Goal: Task Accomplishment & Management: Use online tool/utility

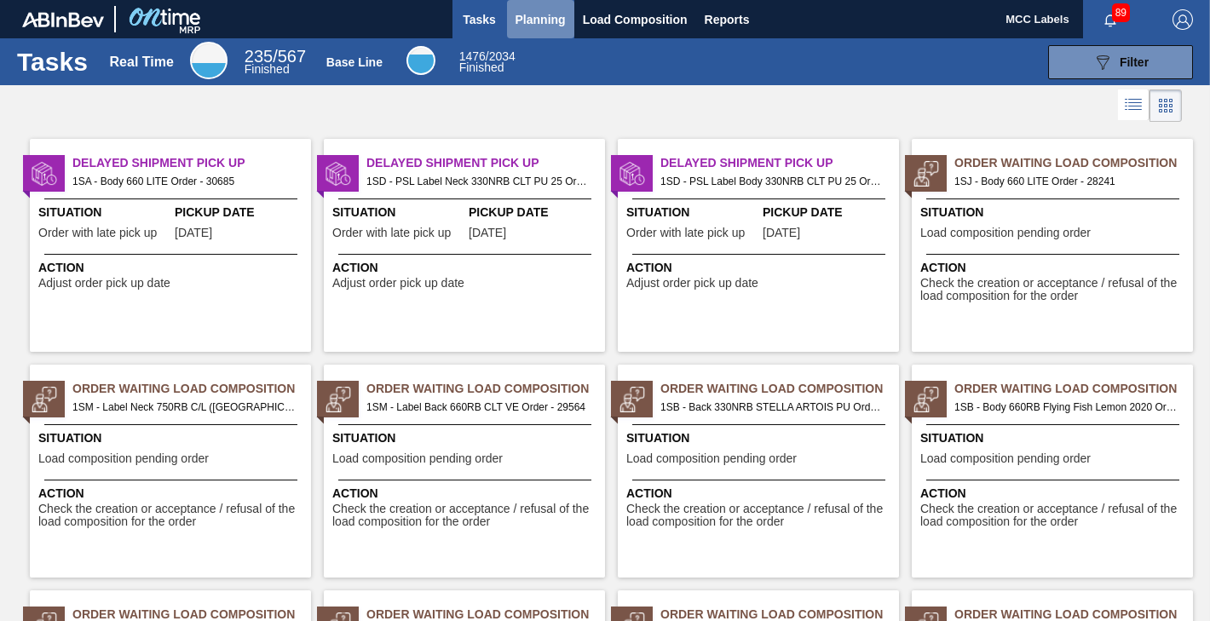
click at [536, 20] on span "Planning" at bounding box center [541, 19] width 50 height 20
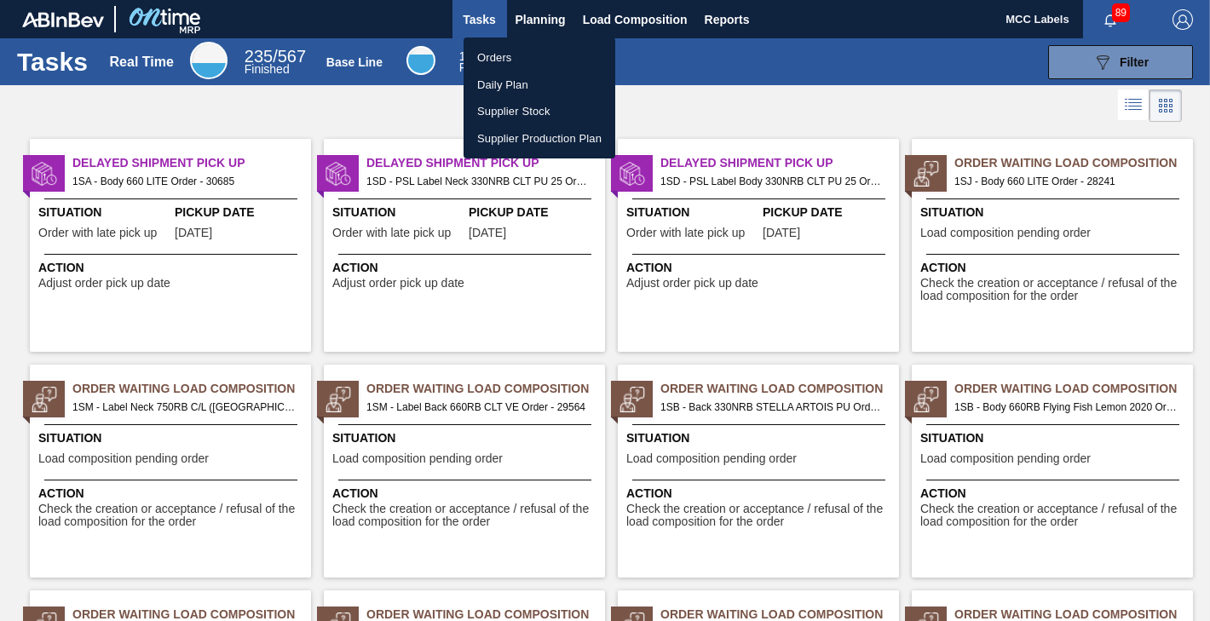
click at [508, 56] on li "Orders" at bounding box center [540, 57] width 152 height 27
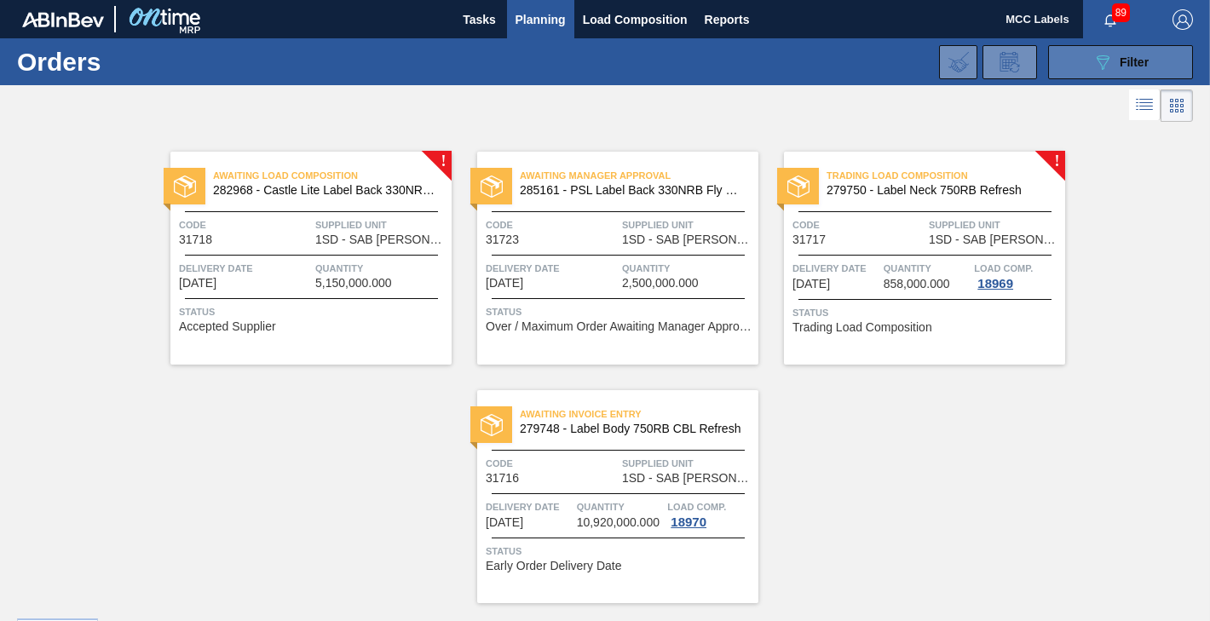
click at [1067, 61] on button "089F7B8B-B2A5-4AFE-B5C0-19BA573D28AC Filter" at bounding box center [1120, 62] width 145 height 34
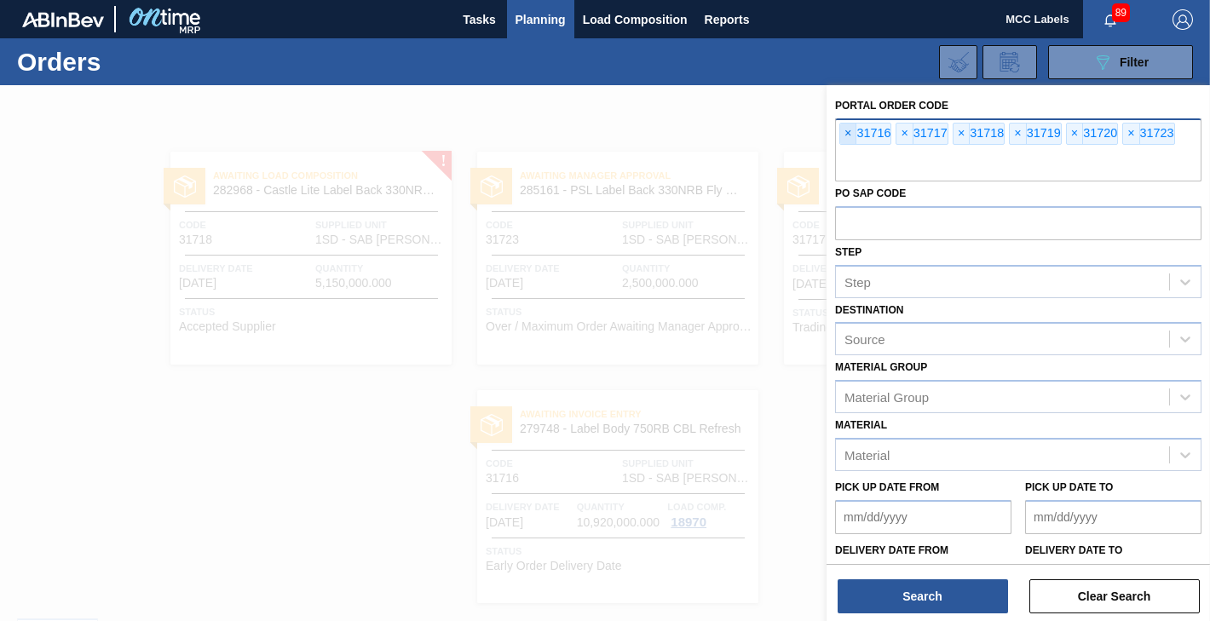
click at [847, 131] on span "×" at bounding box center [848, 134] width 16 height 20
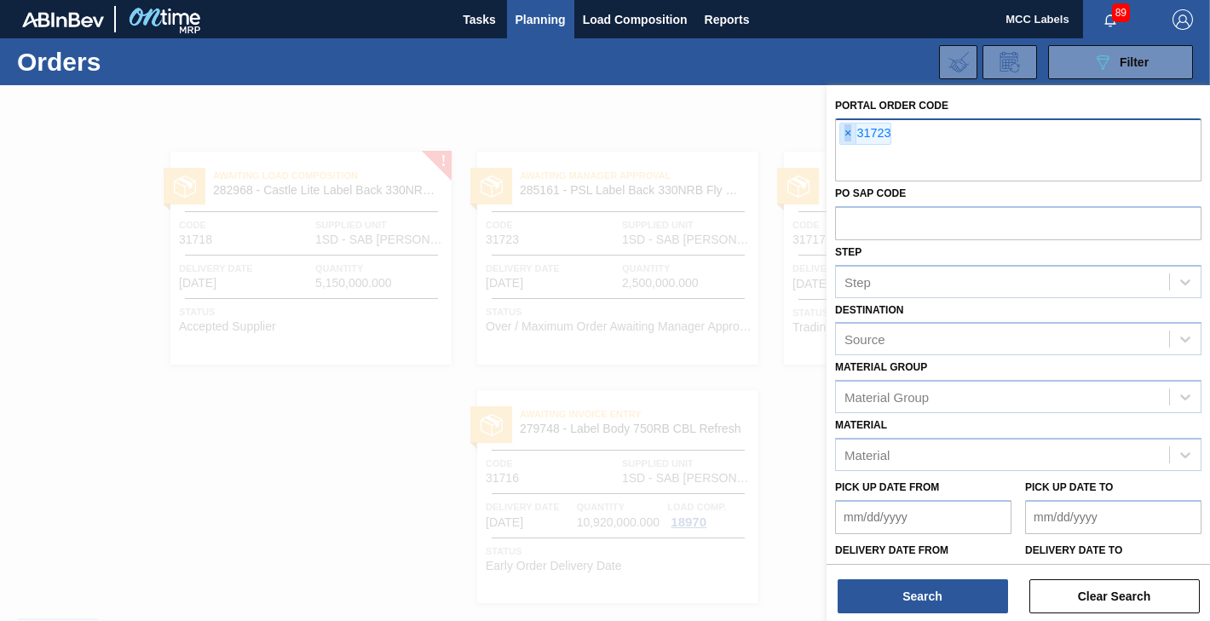
click at [847, 131] on span "×" at bounding box center [848, 134] width 16 height 20
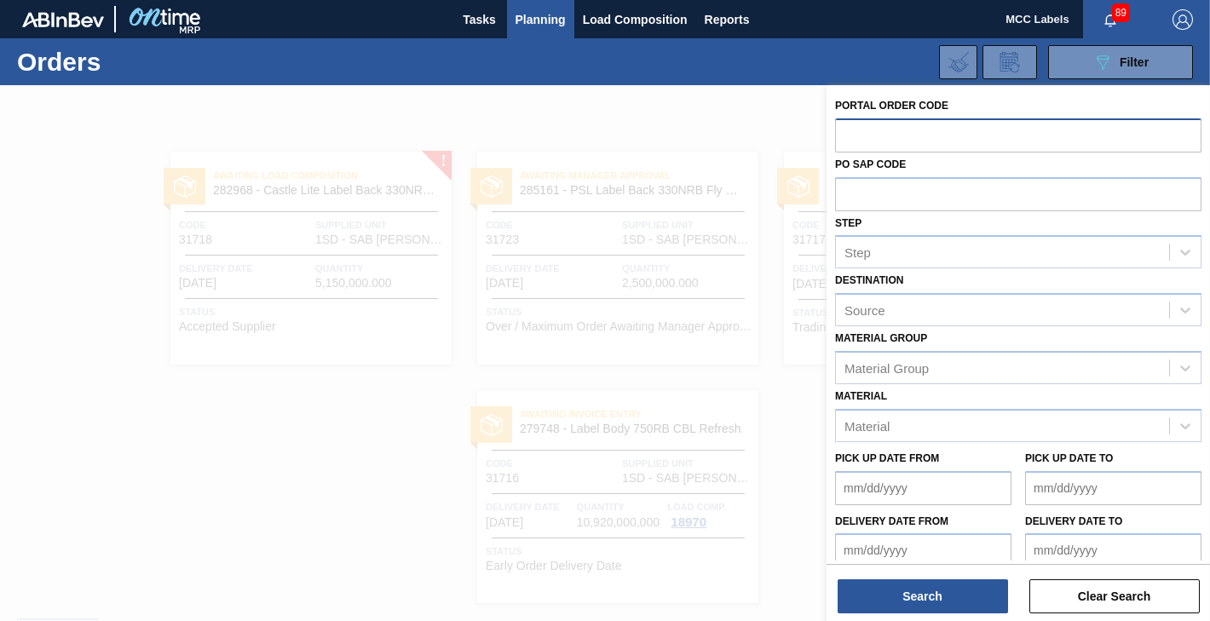
click at [847, 131] on input "text" at bounding box center [1018, 134] width 366 height 32
click at [850, 133] on input "text" at bounding box center [1018, 134] width 366 height 32
click at [860, 135] on input "text" at bounding box center [1018, 134] width 366 height 32
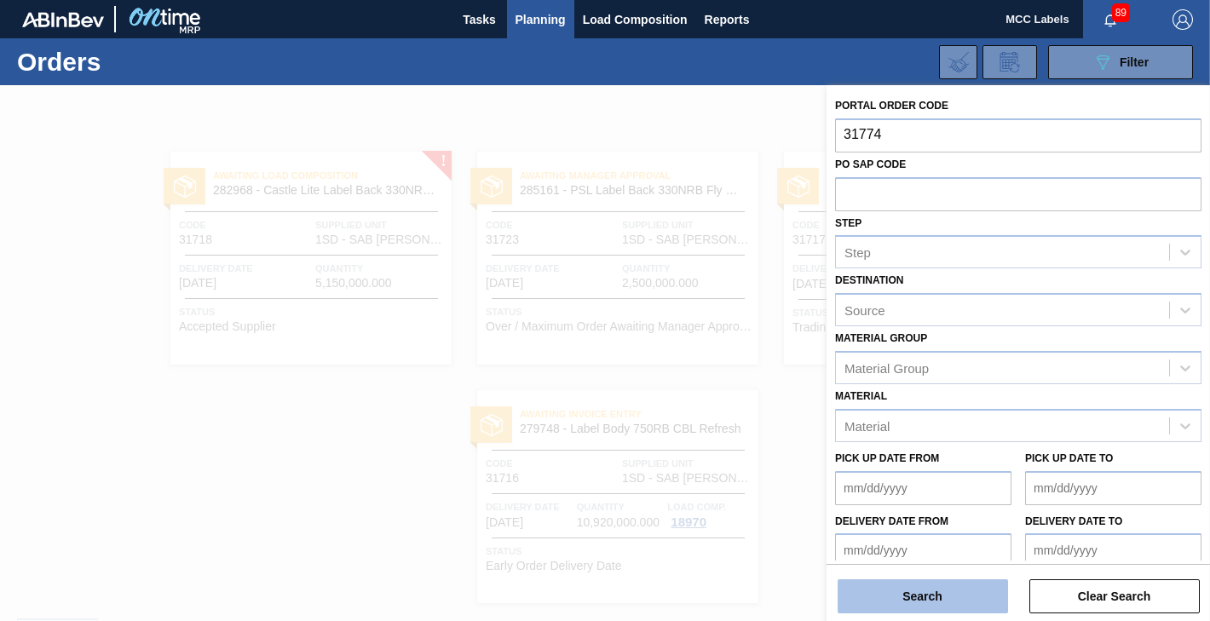
type input "31774"
click at [890, 604] on button "Search" at bounding box center [923, 596] width 170 height 34
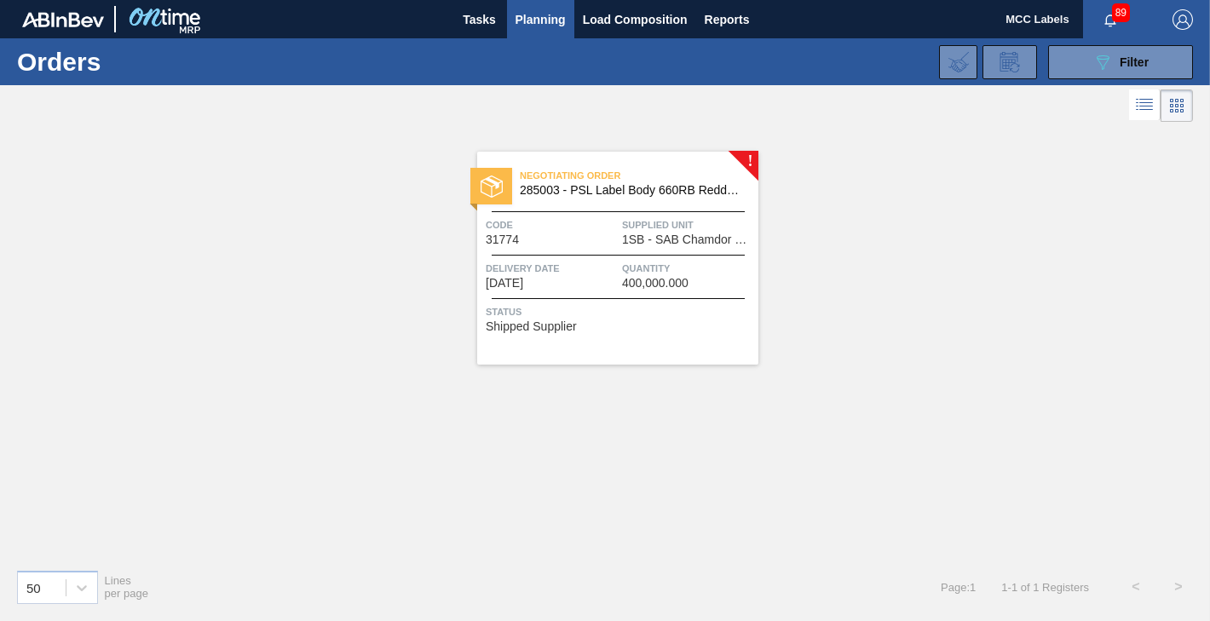
click at [619, 274] on div "Delivery Date [DATE] Quantity 400,000.000" at bounding box center [617, 275] width 281 height 30
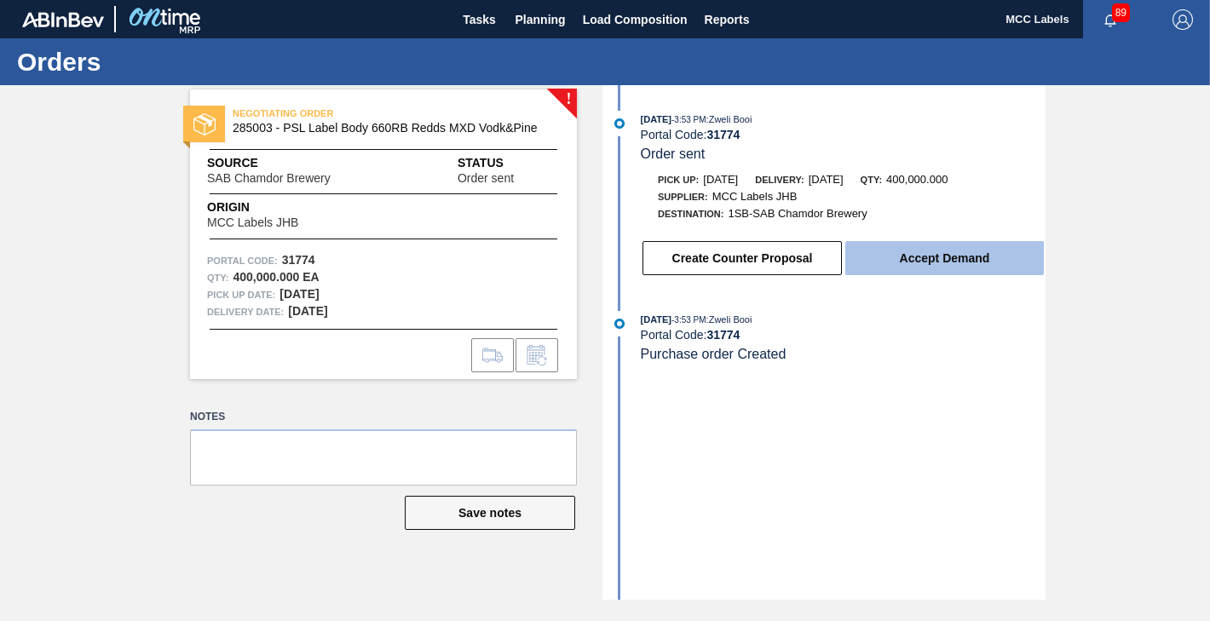
click at [955, 261] on button "Accept Demand" at bounding box center [944, 258] width 199 height 34
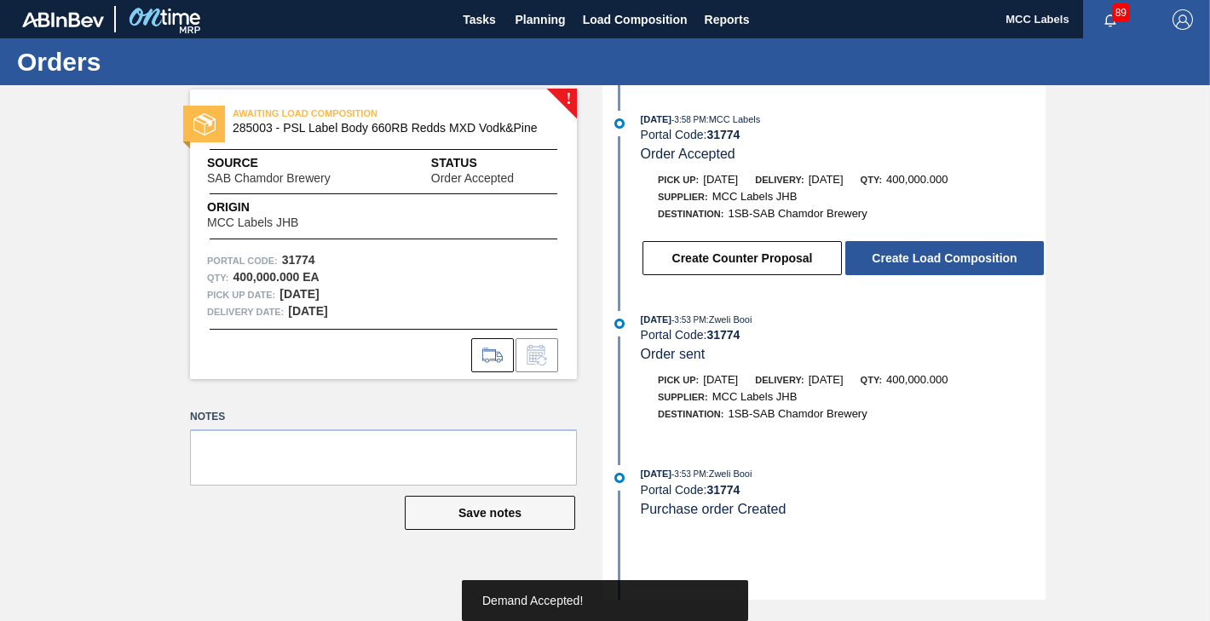
click at [954, 261] on button "Create Load Composition" at bounding box center [944, 258] width 199 height 34
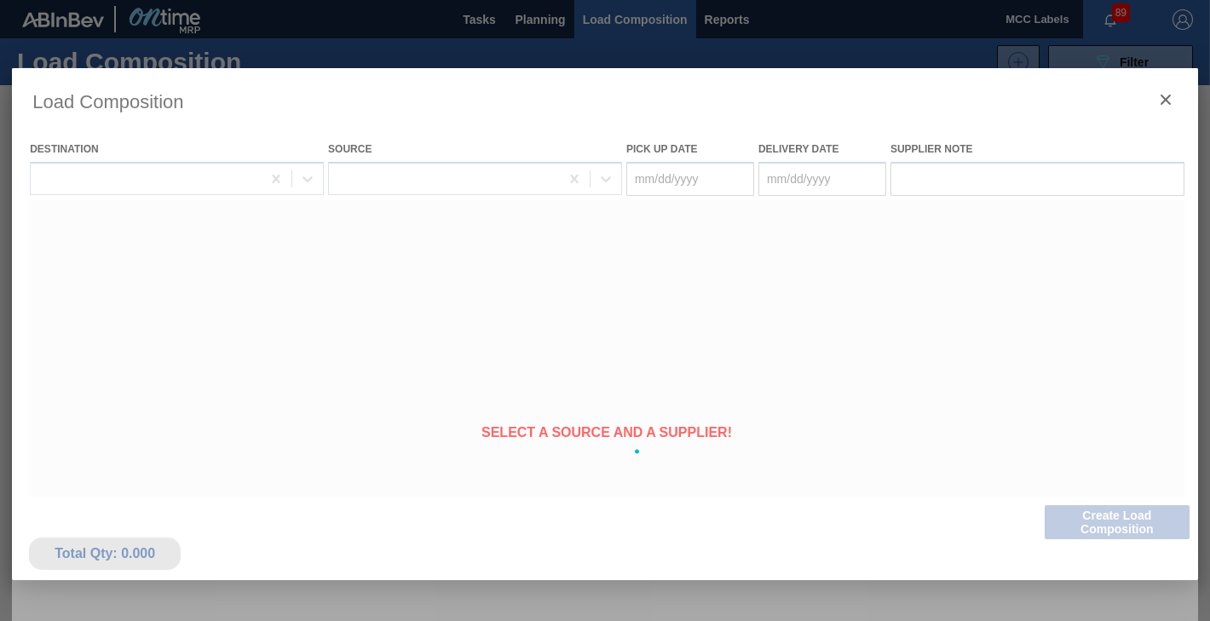
type Date "[DATE]"
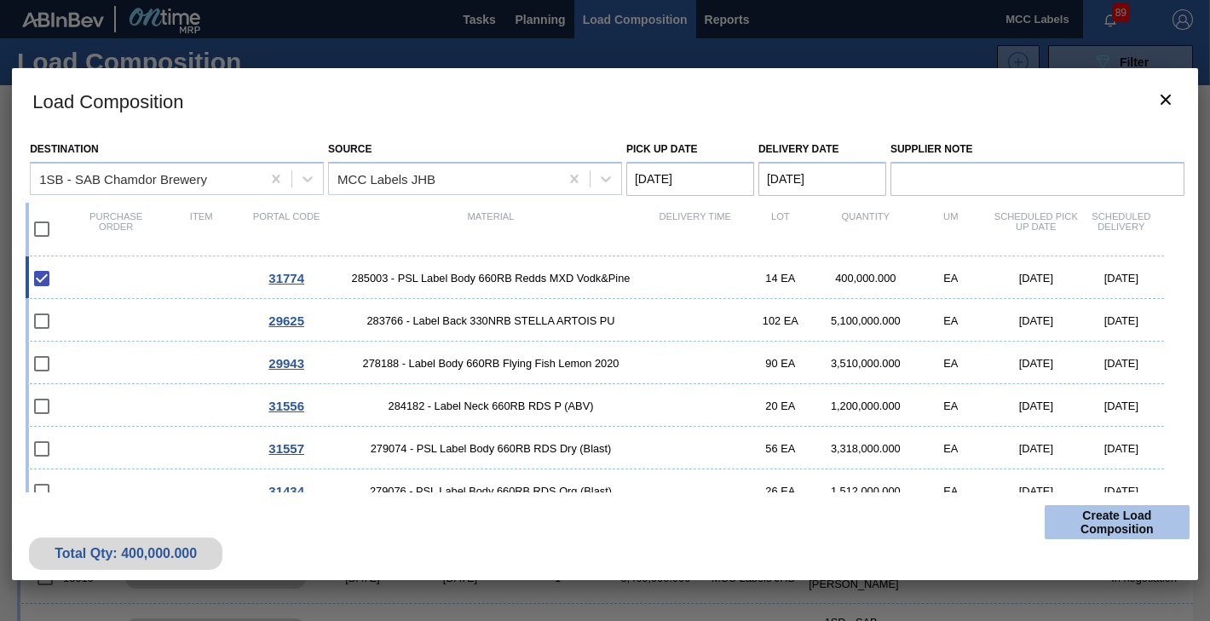
click at [1125, 520] on button "Create Load Composition" at bounding box center [1117, 522] width 145 height 34
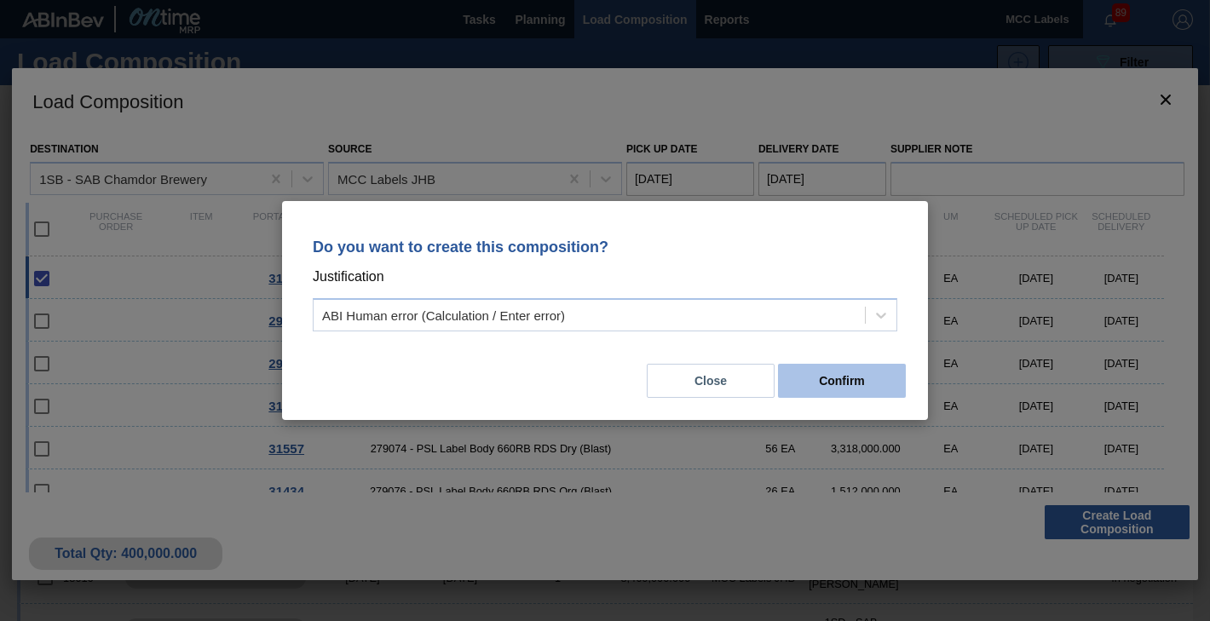
click at [826, 393] on button "Confirm" at bounding box center [842, 381] width 128 height 34
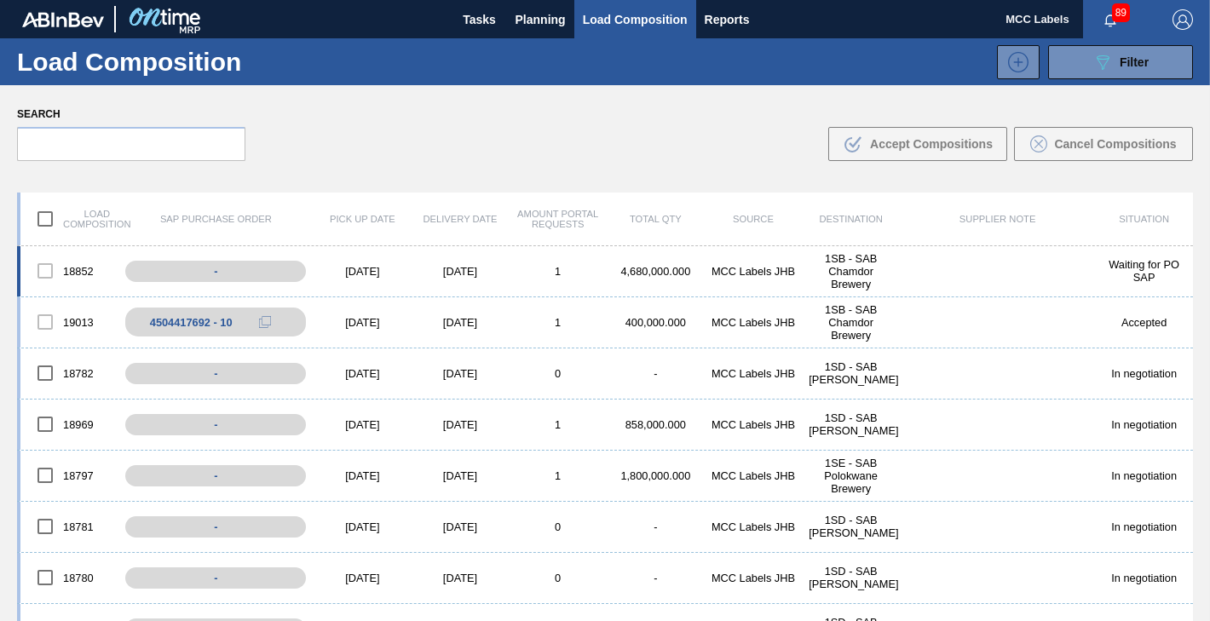
click at [608, 262] on div "18852 - [DATE] [DATE] 1 4,680,000.000 MCC Labels JHB 1SB - SAB Chamdor Brewery …" at bounding box center [605, 271] width 1176 height 51
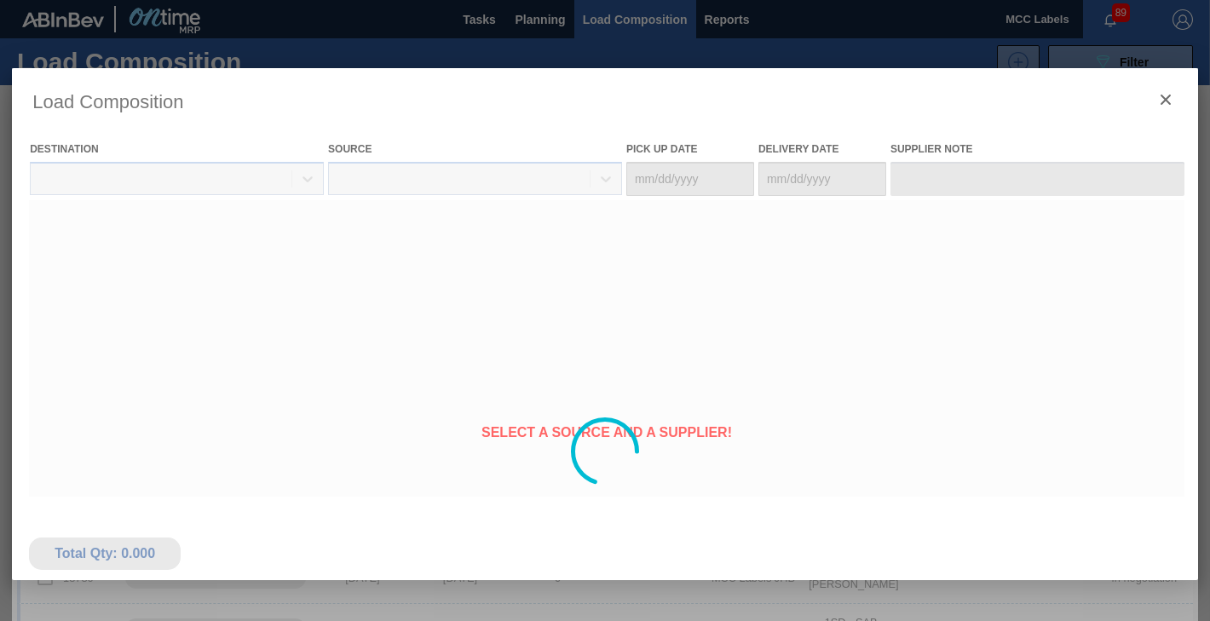
type Date "[DATE]"
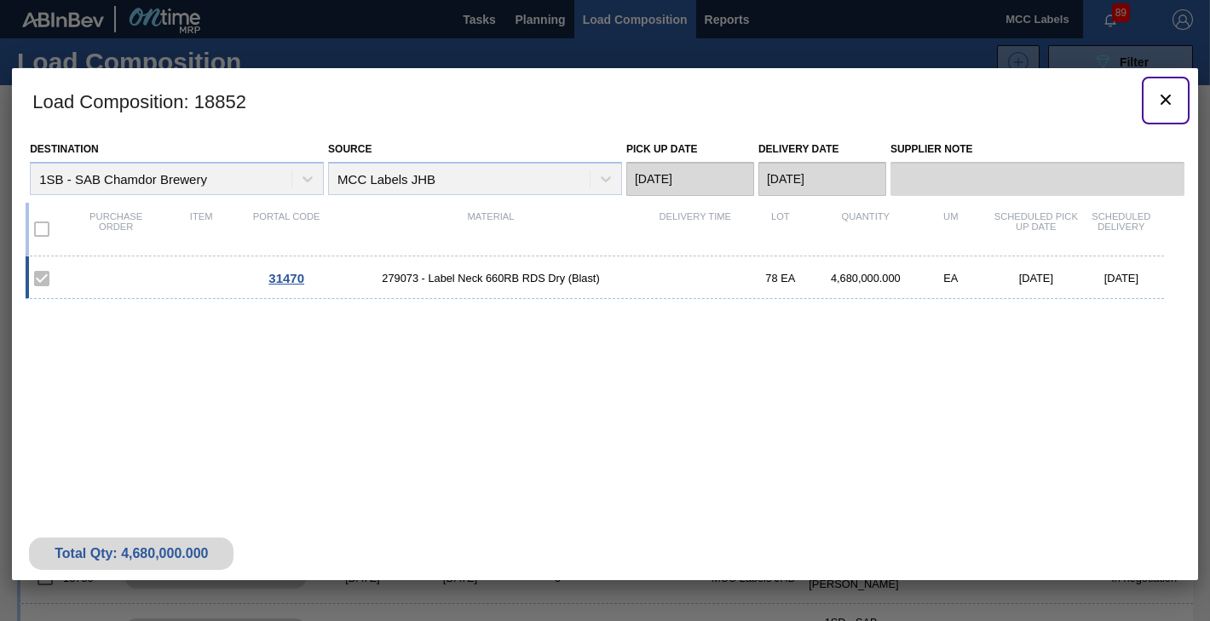
drag, startPoint x: 1169, startPoint y: 99, endPoint x: 1209, endPoint y: 113, distance: 42.6
click at [1189, 107] on div "Load Composition : 18852 Destination 1SB - SAB Chamdor Brewery Source MCC Label…" at bounding box center [605, 324] width 1186 height 512
